Goal: Navigation & Orientation: Find specific page/section

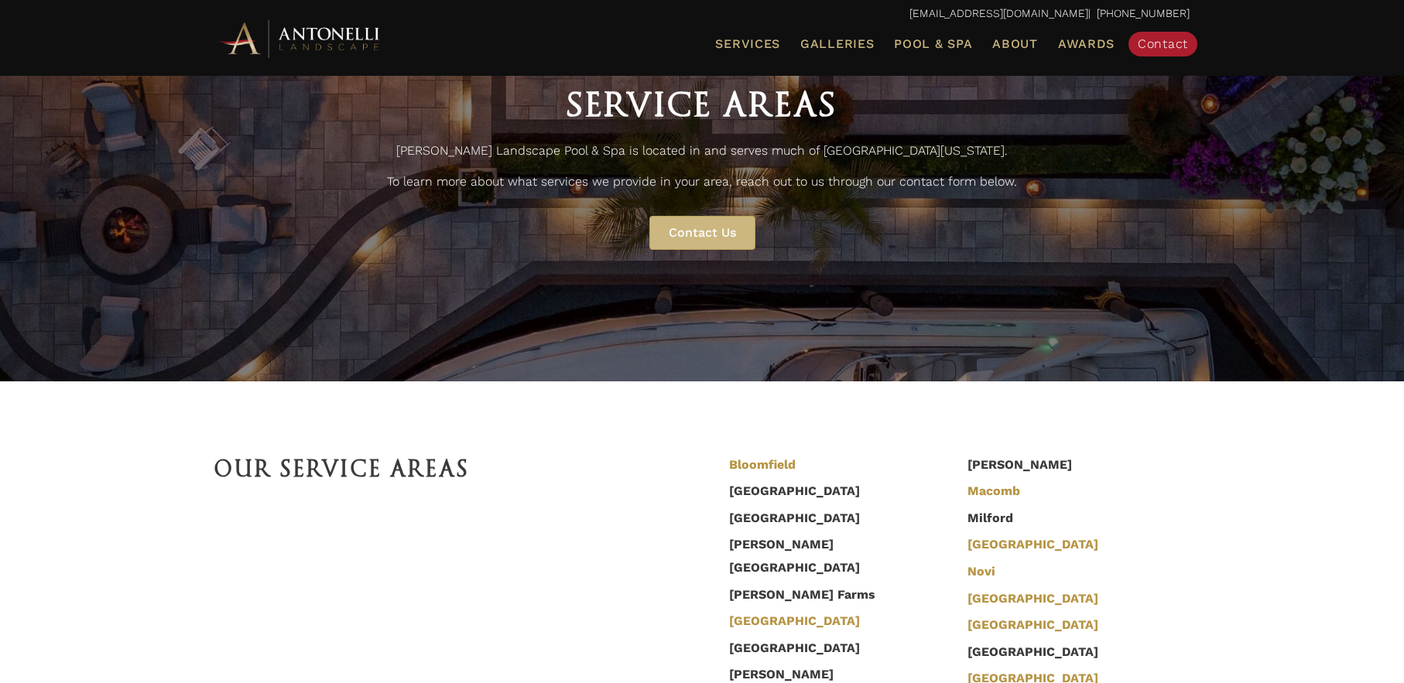
scroll to position [286, 0]
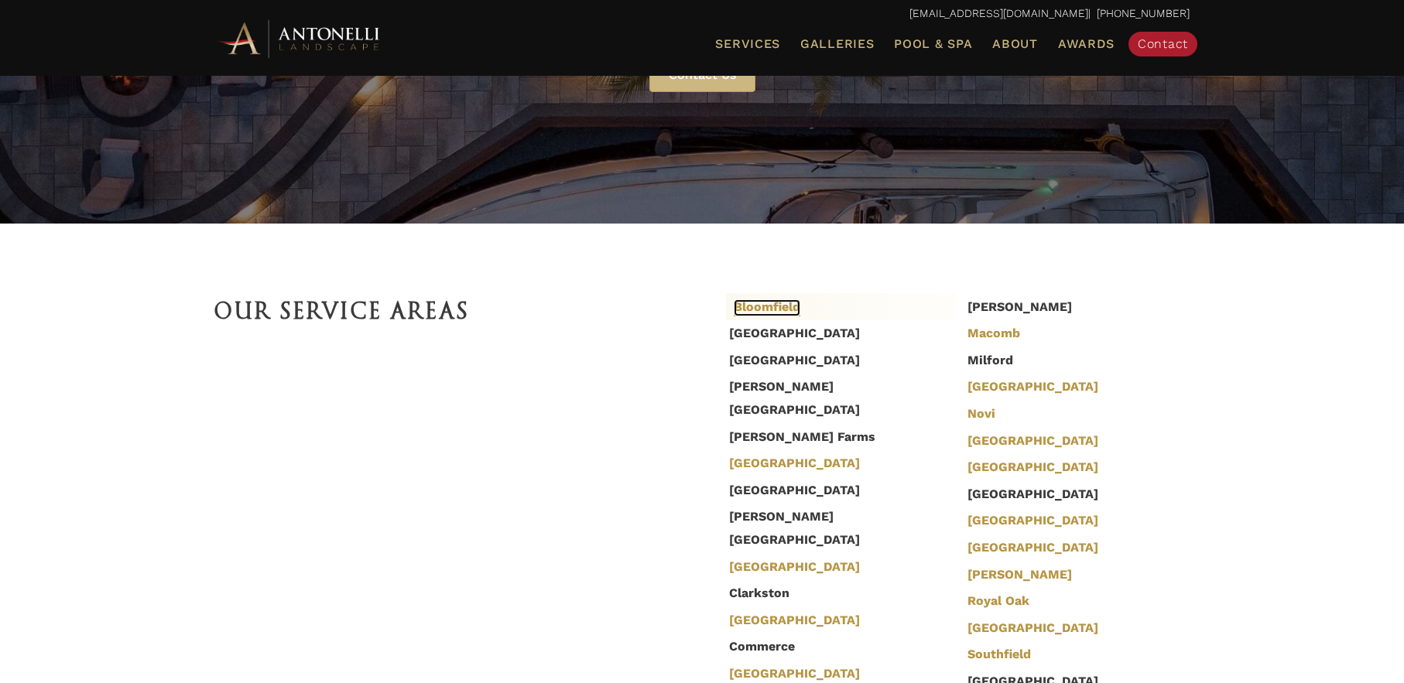
click at [758, 307] on link "Bloomfield" at bounding box center [767, 307] width 67 height 17
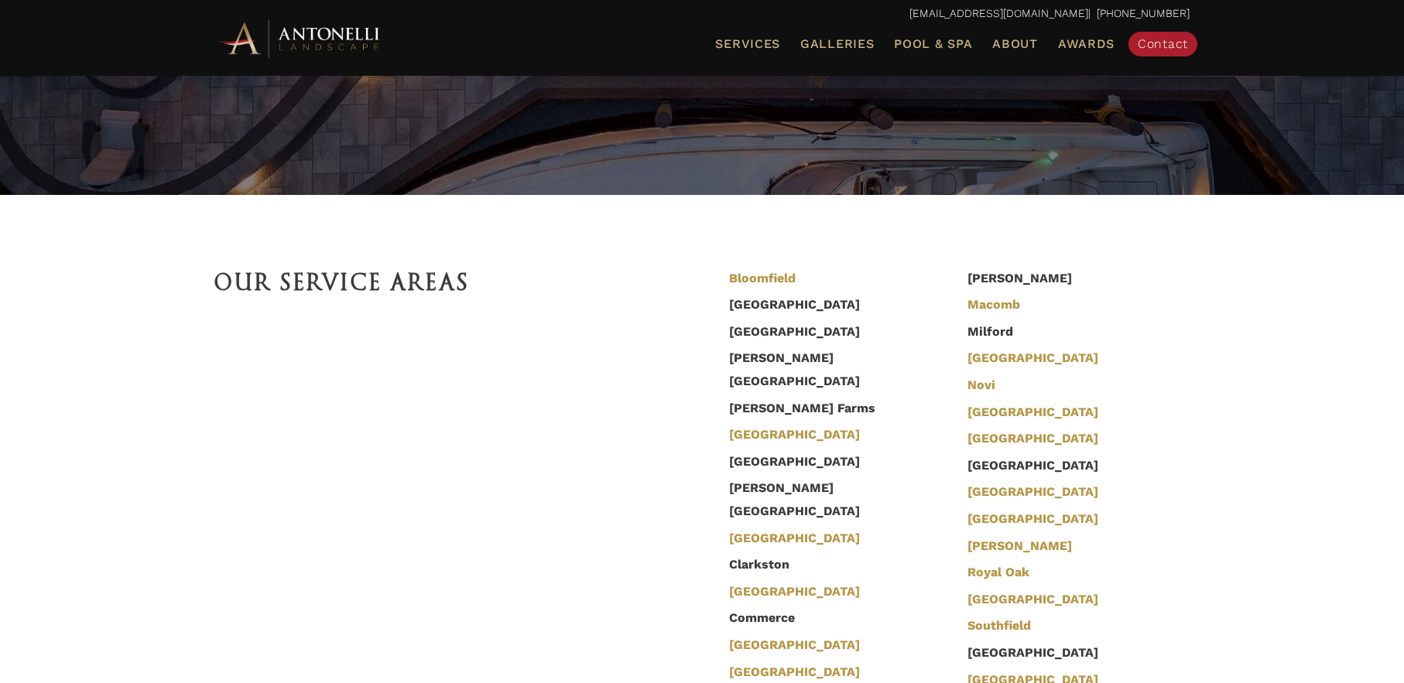
scroll to position [342, 0]
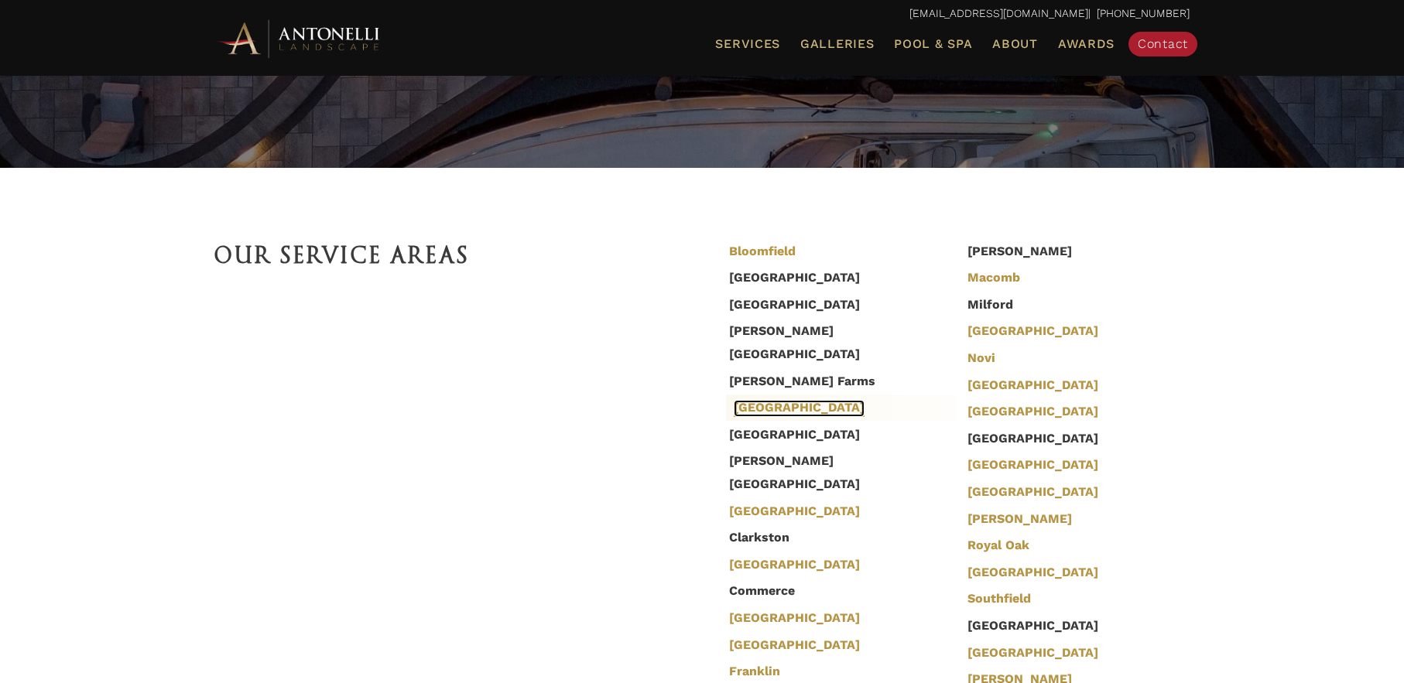
click at [768, 400] on link "[GEOGRAPHIC_DATA]" at bounding box center [799, 408] width 131 height 17
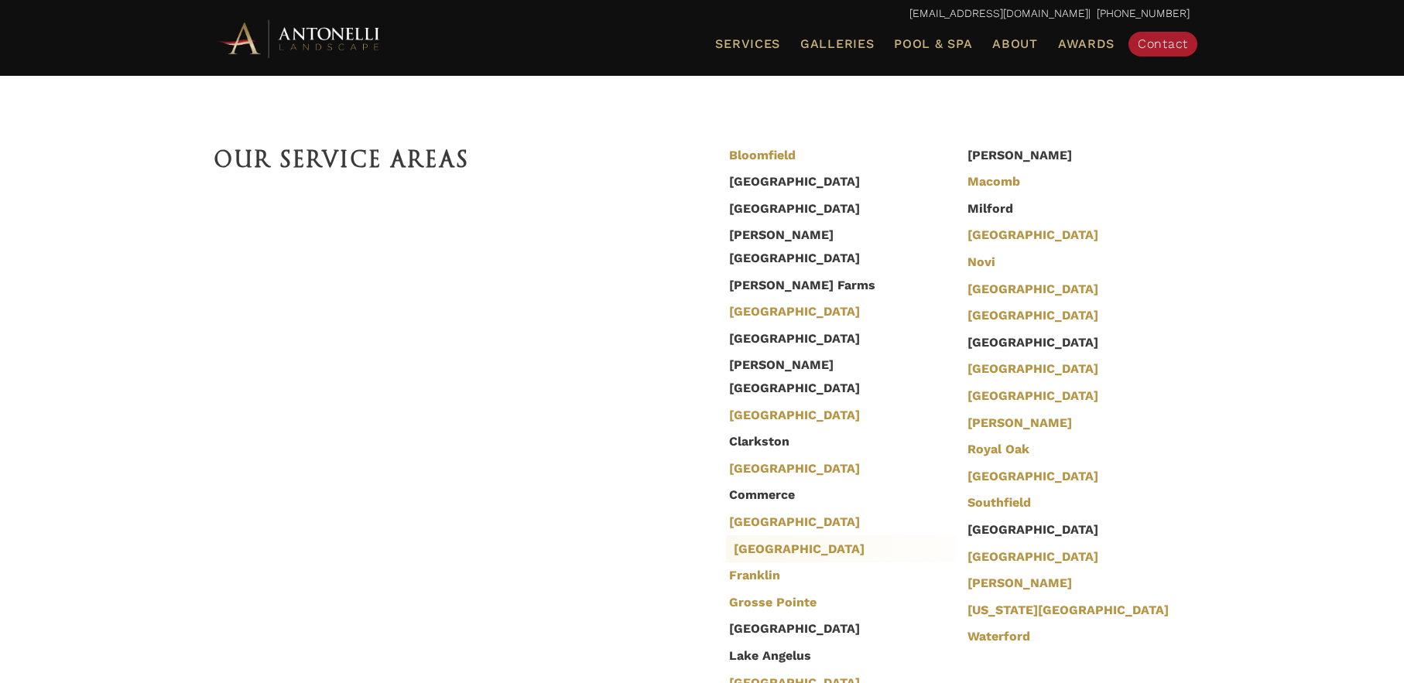
scroll to position [467, 0]
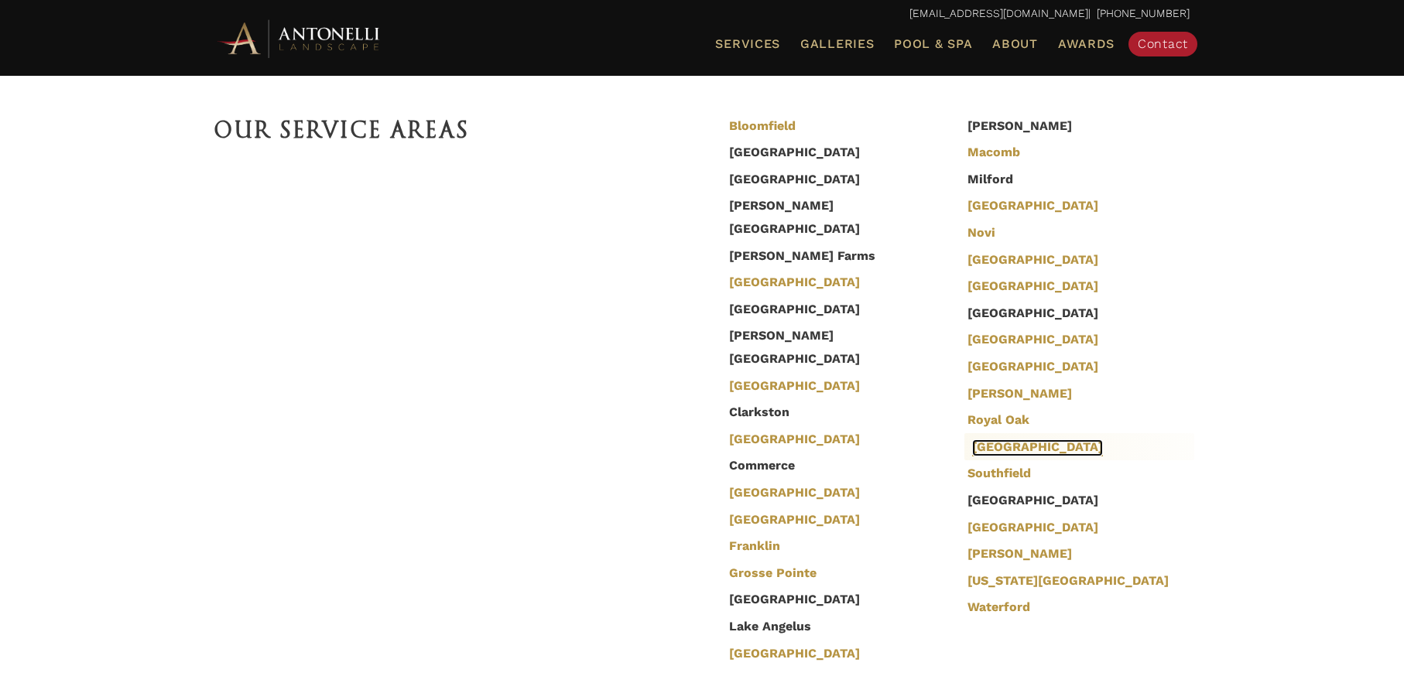
click at [980, 448] on link "[GEOGRAPHIC_DATA]" at bounding box center [1037, 448] width 131 height 17
click at [756, 512] on link "[GEOGRAPHIC_DATA]" at bounding box center [799, 520] width 131 height 17
